Goal: Task Accomplishment & Management: Manage account settings

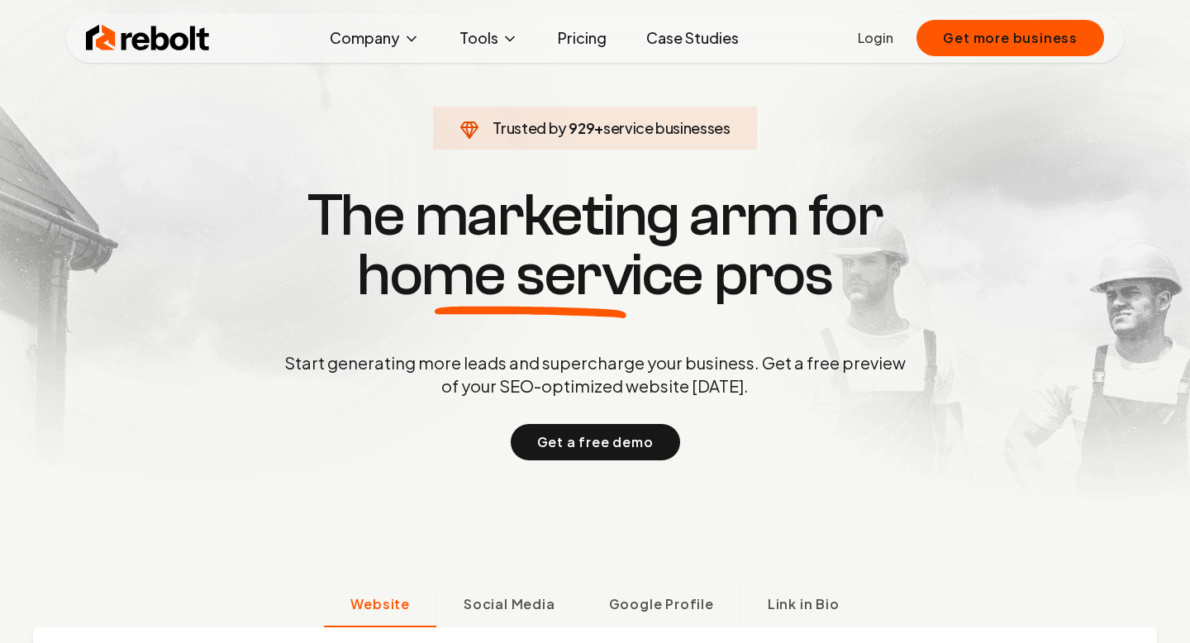
click at [874, 40] on link "Login" at bounding box center [875, 38] width 36 height 20
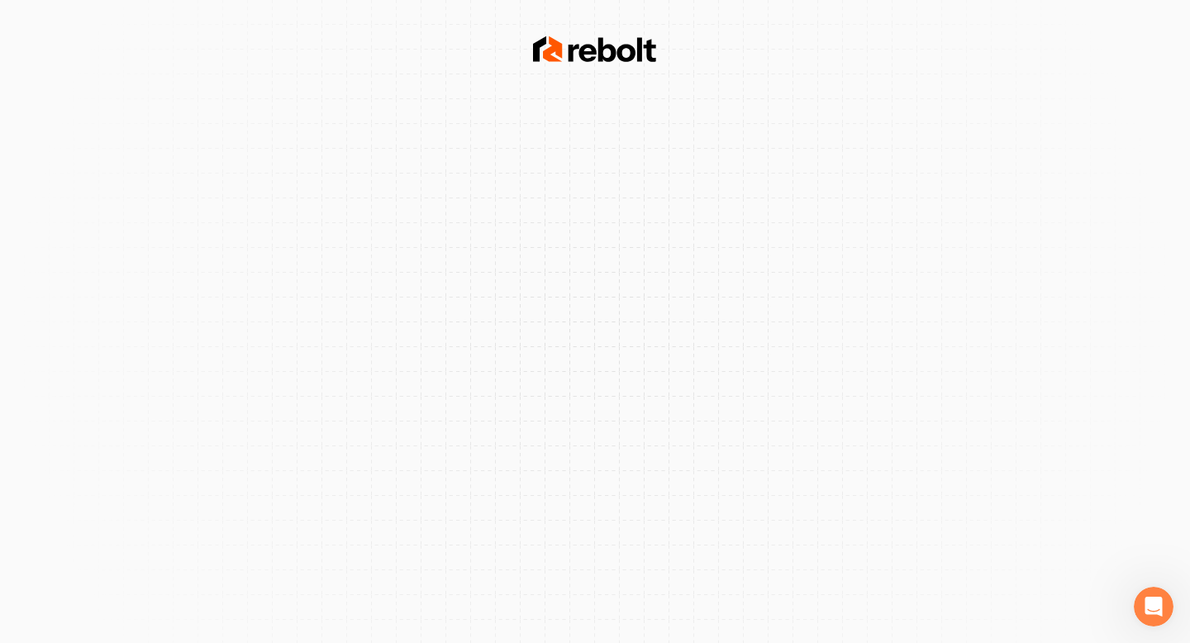
click at [857, 398] on div at bounding box center [595, 321] width 1190 height 643
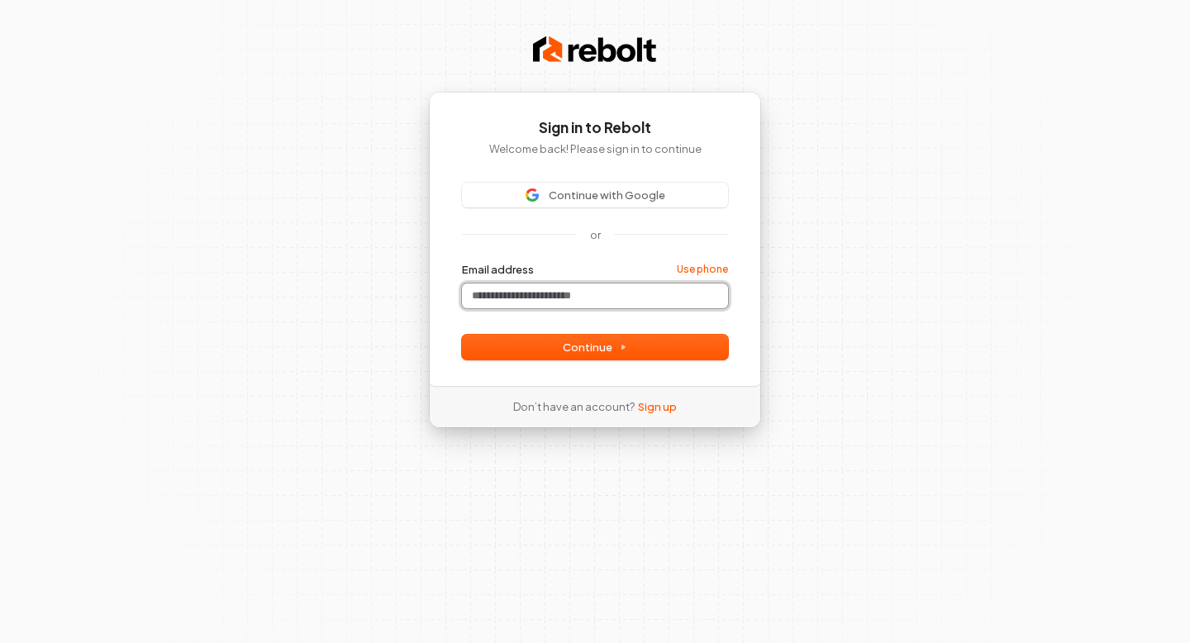
click at [540, 292] on input "Email address" at bounding box center [595, 295] width 266 height 25
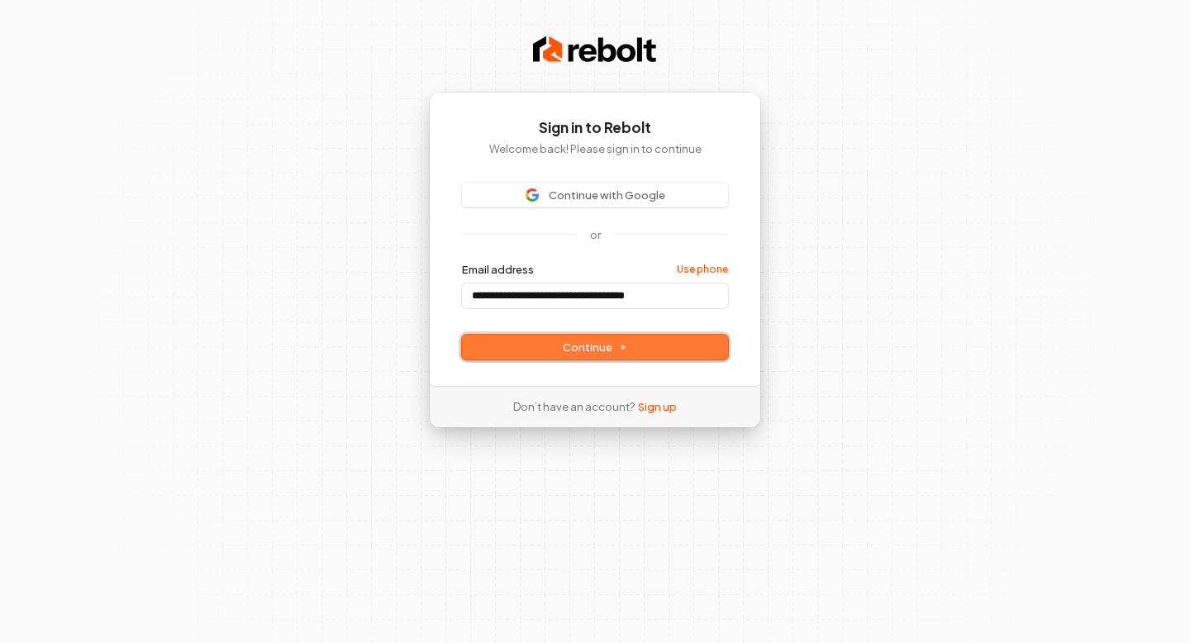
click at [553, 354] on button "Continue" at bounding box center [595, 347] width 266 height 25
type input "**********"
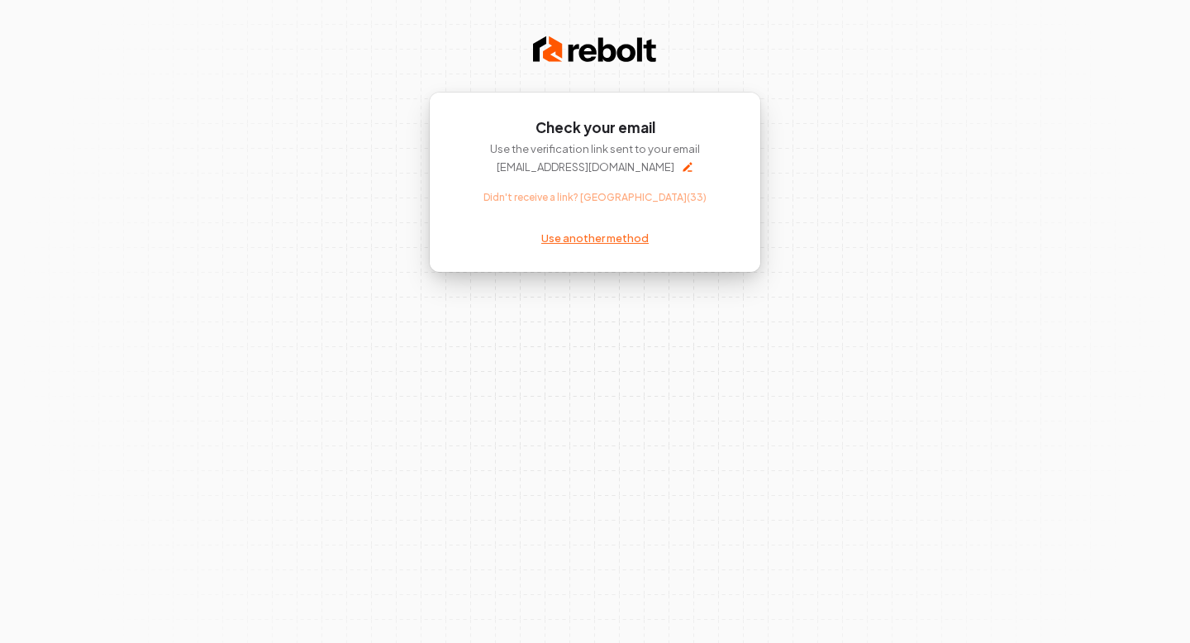
click at [577, 241] on link "Use another method" at bounding box center [594, 237] width 107 height 15
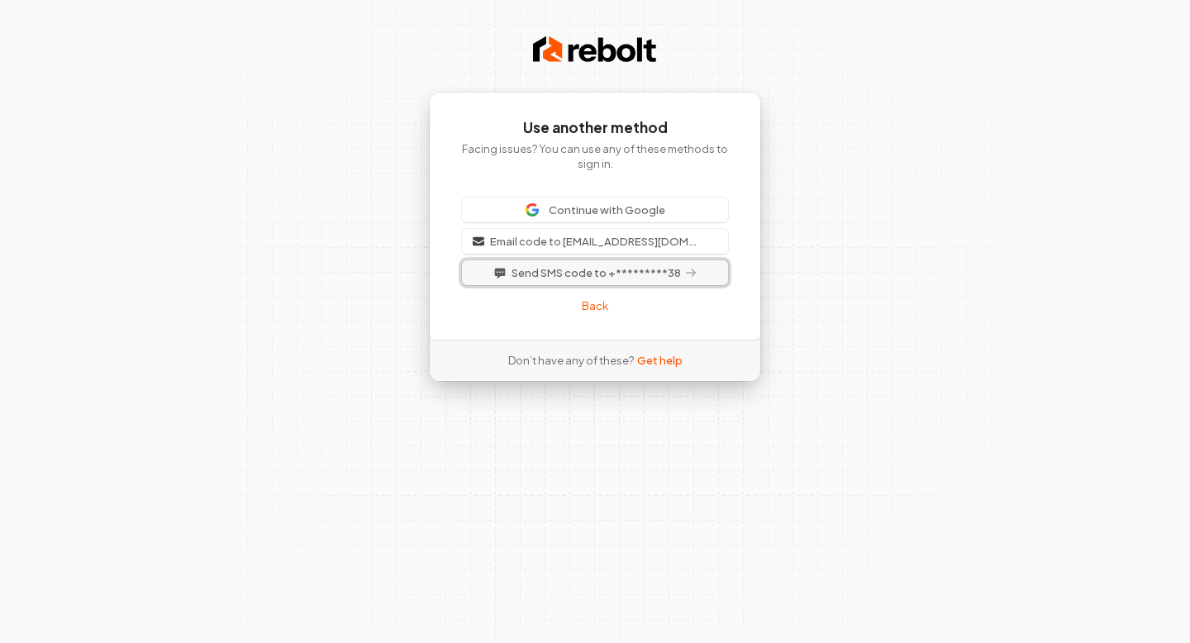
click at [592, 273] on span "Send SMS code to +*********38" at bounding box center [595, 272] width 169 height 15
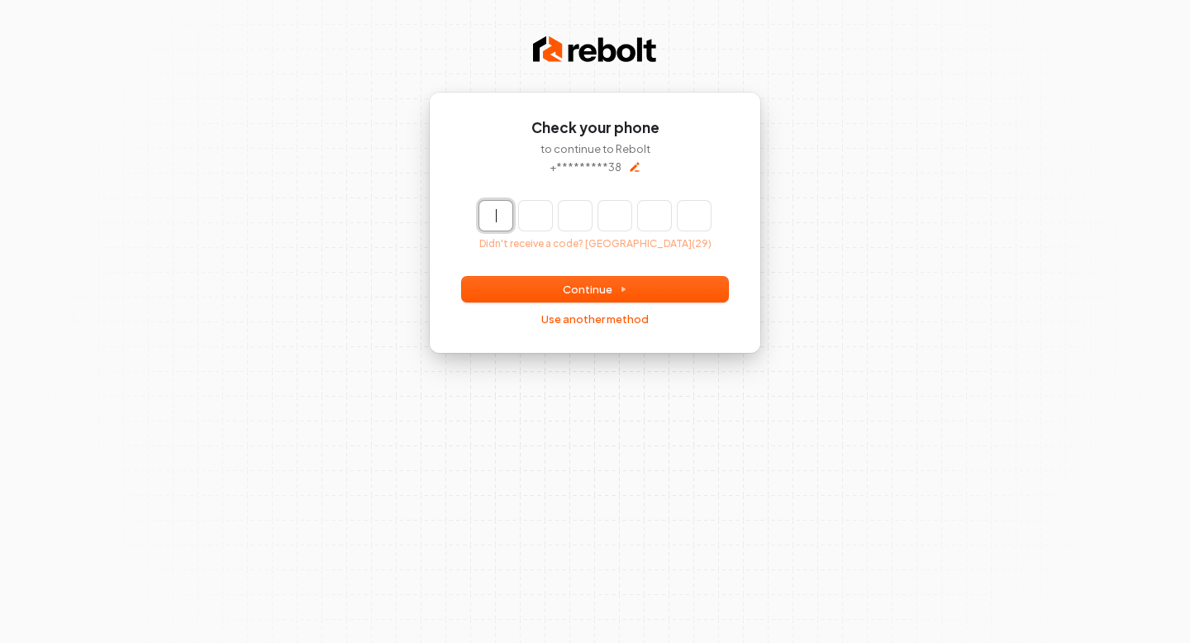
click at [488, 210] on input "Enter verification code" at bounding box center [611, 216] width 264 height 30
type input "******"
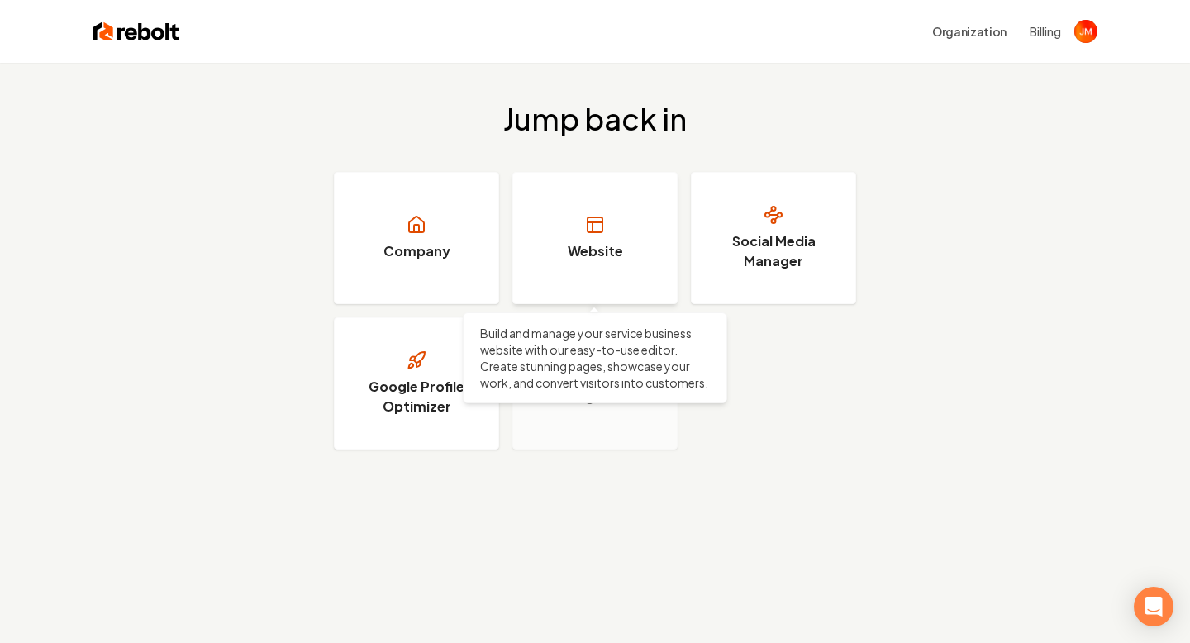
click at [579, 219] on link "Website" at bounding box center [594, 238] width 165 height 132
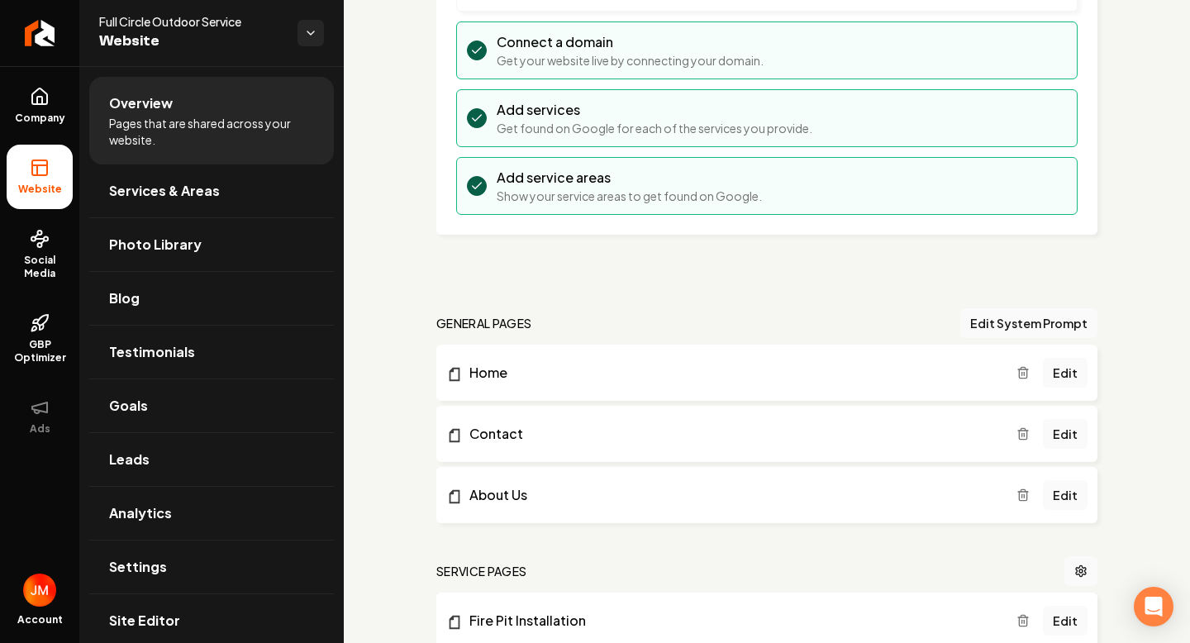
scroll to position [292, 0]
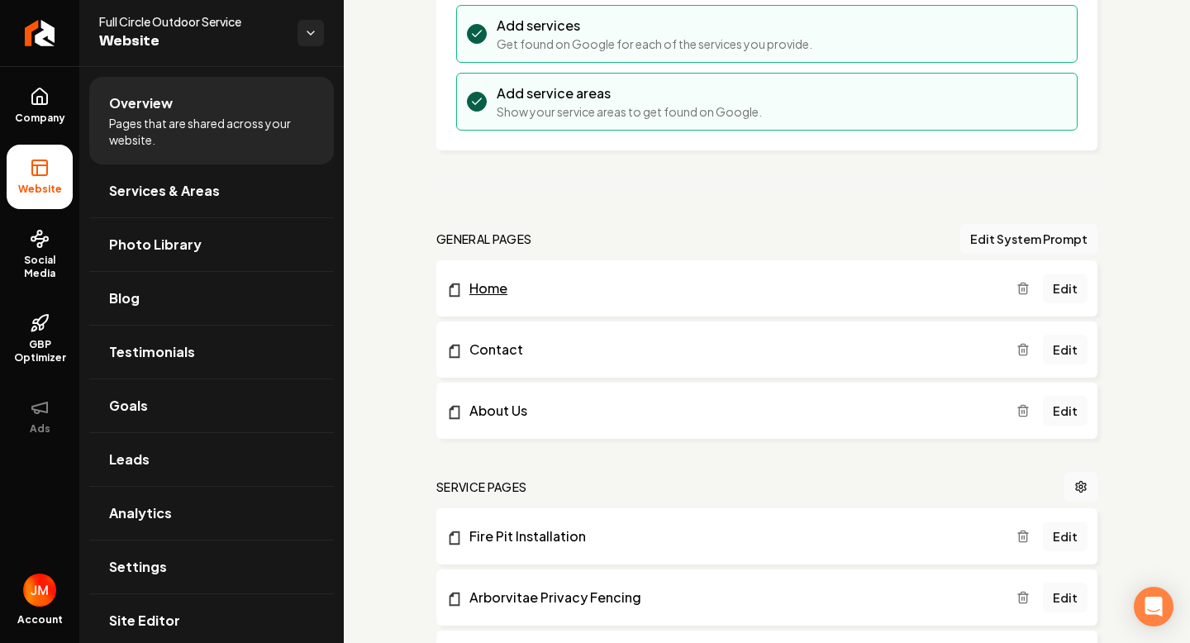
click at [581, 284] on link "Home" at bounding box center [731, 288] width 570 height 20
click at [1064, 287] on link "Edit" at bounding box center [1064, 288] width 45 height 30
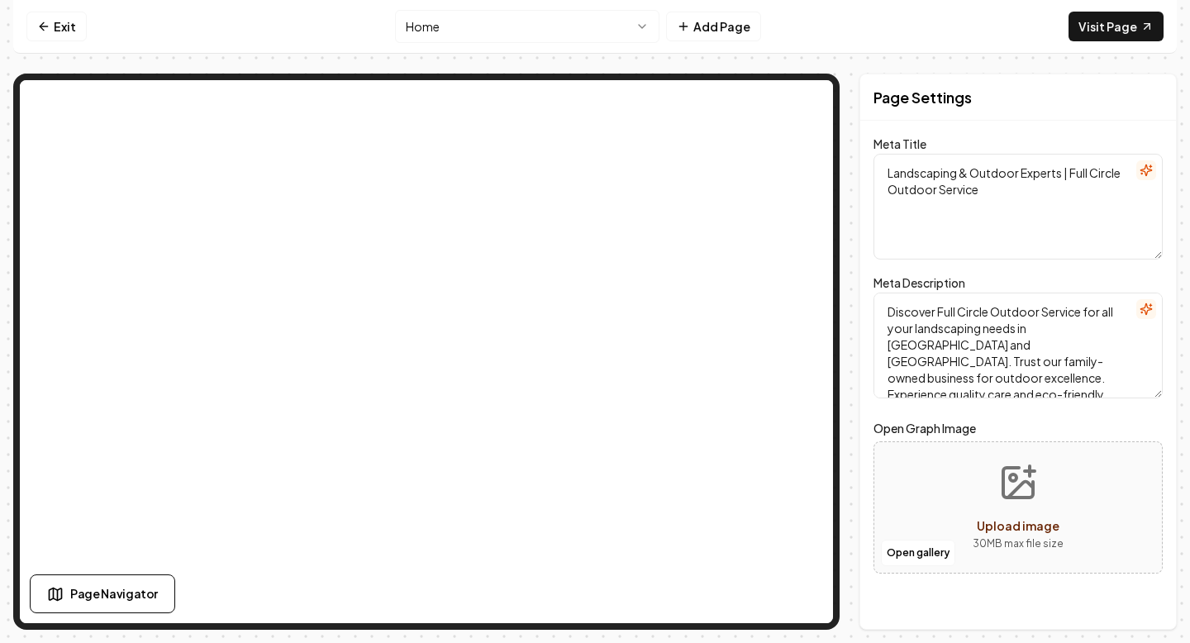
scroll to position [15, 0]
click at [45, 35] on link "Exit" at bounding box center [56, 27] width 60 height 30
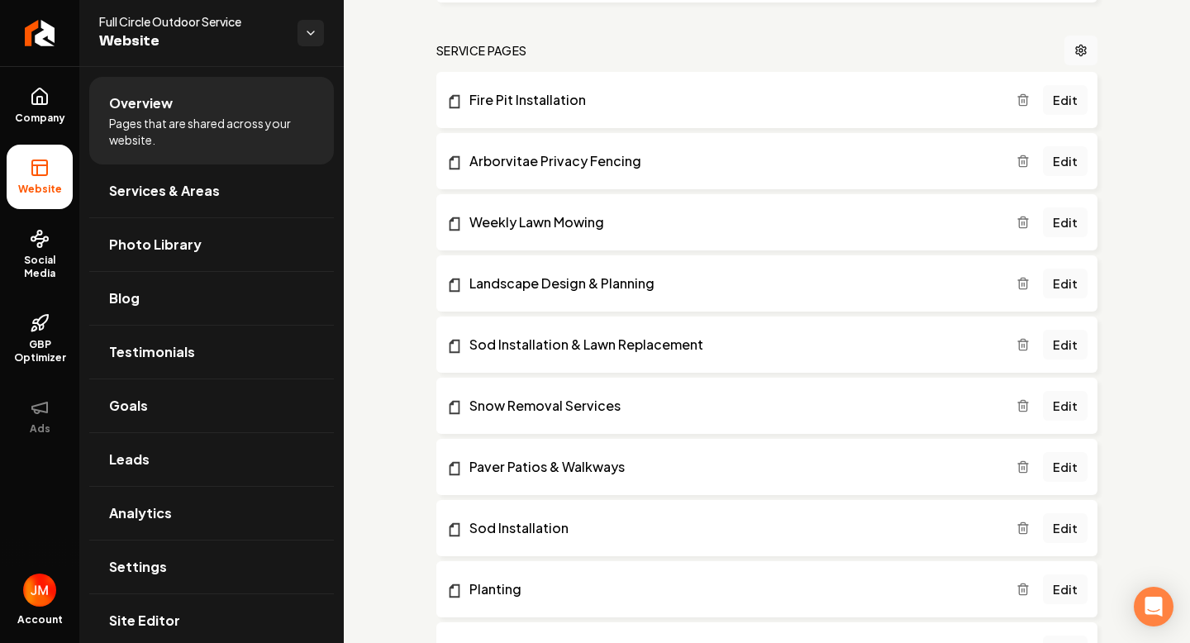
scroll to position [730, 0]
click at [1066, 344] on link "Edit" at bounding box center [1064, 343] width 45 height 30
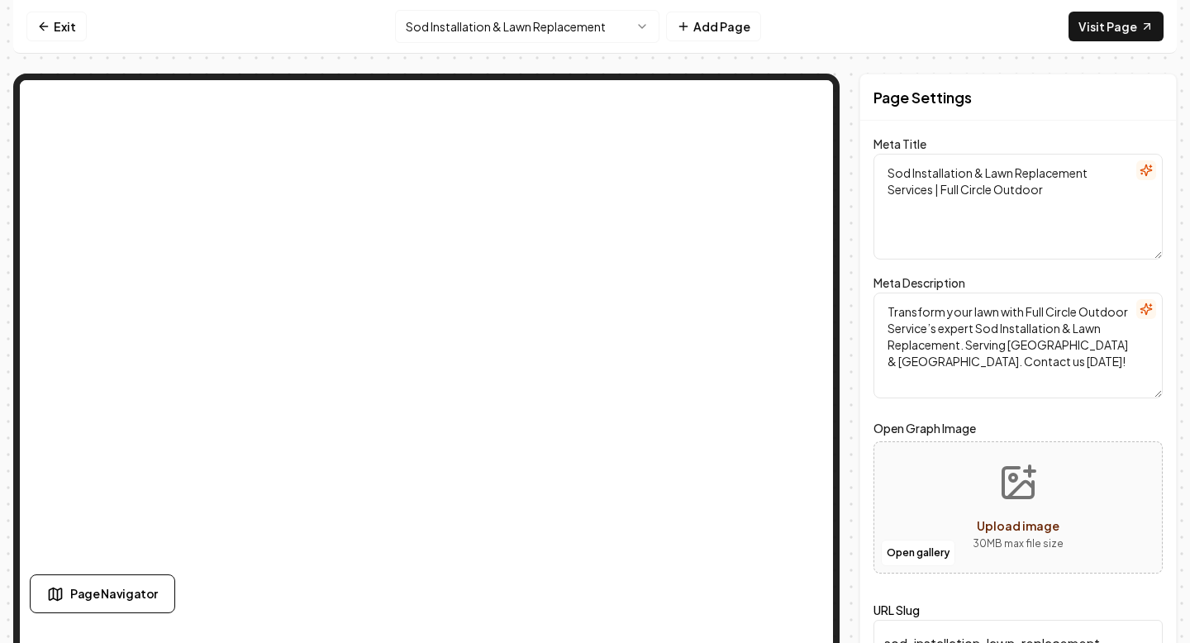
click at [962, 487] on button "Upload image 30 MB max file size" at bounding box center [1017, 507] width 117 height 116
